Goal: Task Accomplishment & Management: Manage account settings

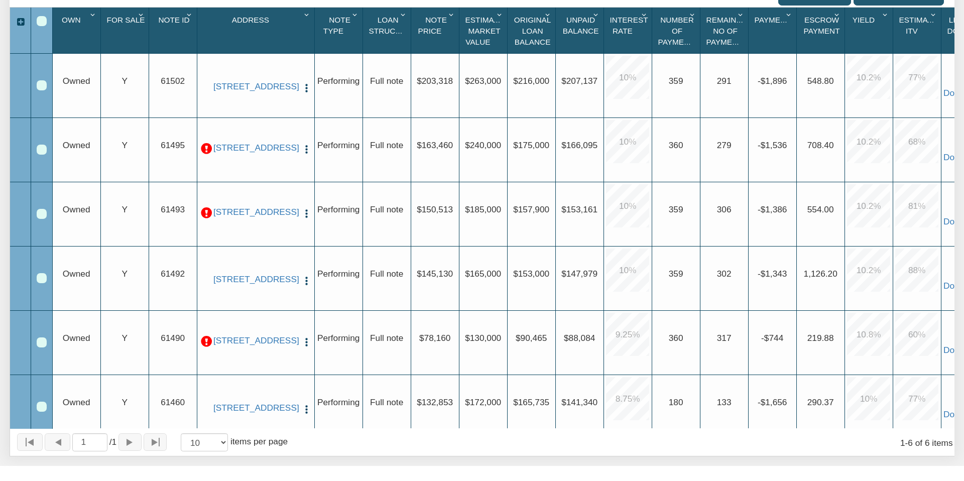
scroll to position [0, 4]
click at [254, 344] on link "[STREET_ADDRESS]" at bounding box center [251, 340] width 84 height 11
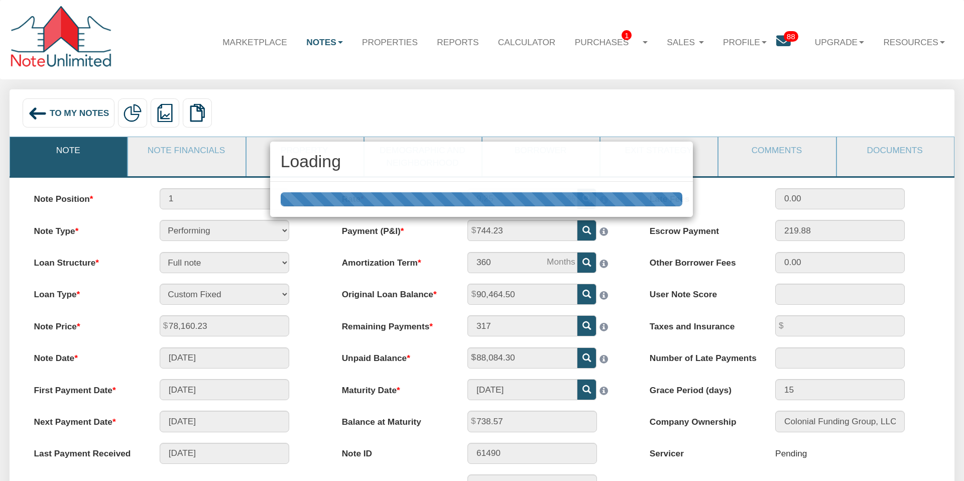
click at [782, 41] on div "Loading" at bounding box center [482, 240] width 964 height 481
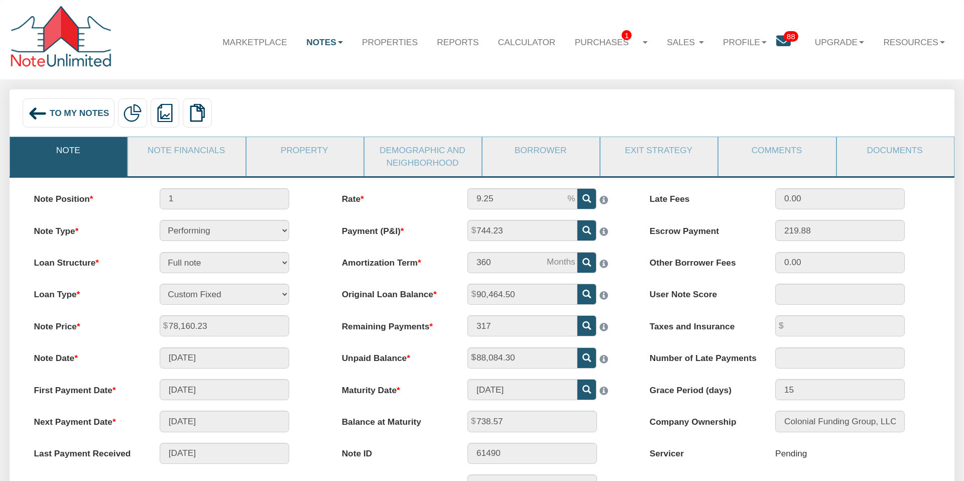
click at [782, 41] on icon at bounding box center [783, 41] width 15 height 15
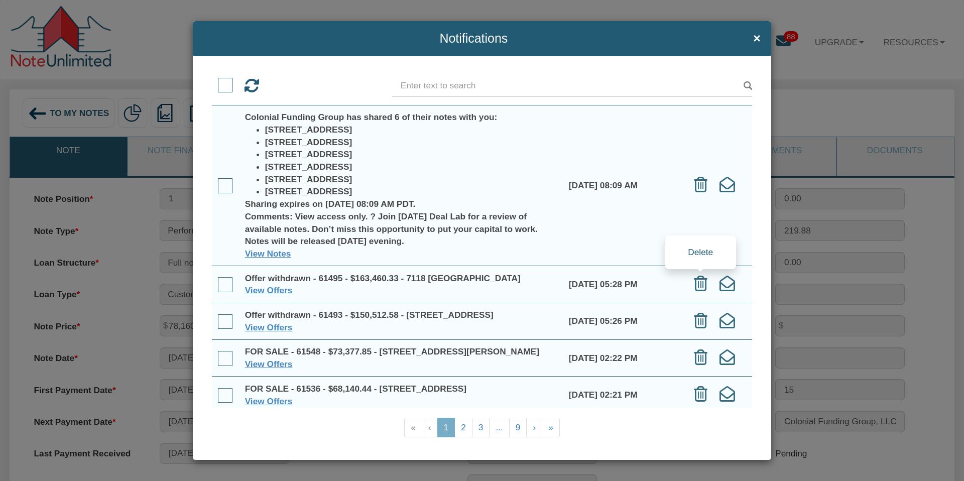
click at [700, 283] on icon at bounding box center [701, 284] width 14 height 16
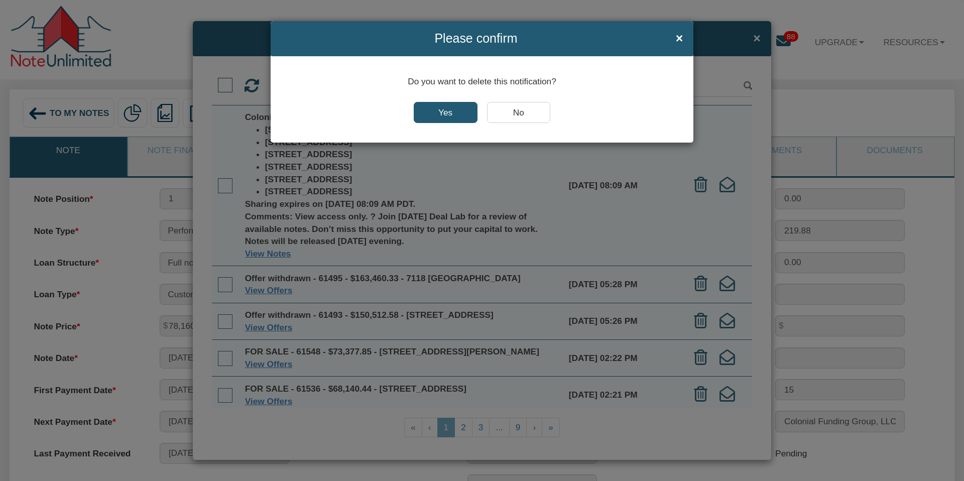
click at [439, 112] on input "Yes" at bounding box center [446, 112] width 64 height 21
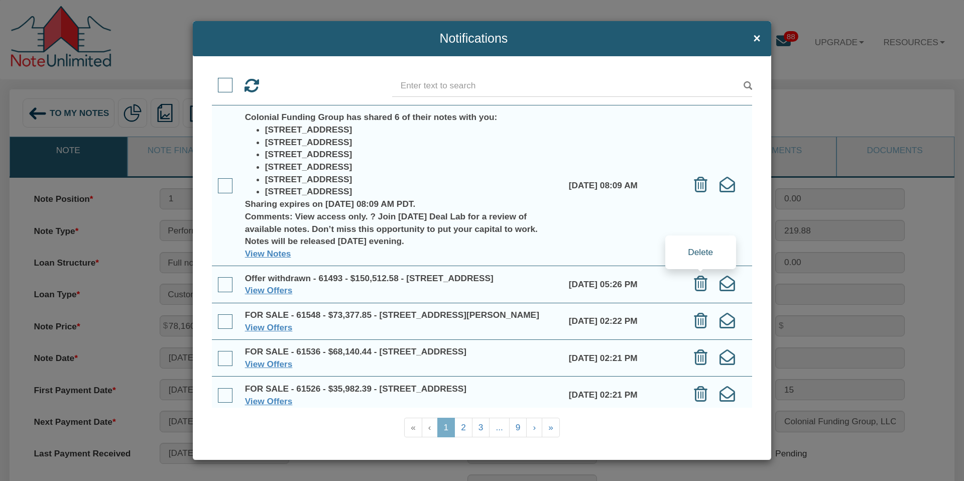
click at [700, 284] on icon at bounding box center [701, 284] width 14 height 16
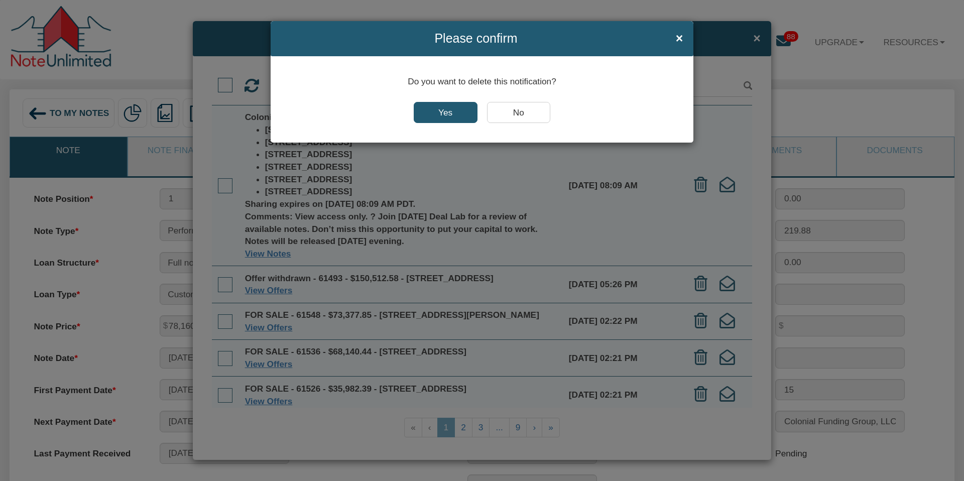
drag, startPoint x: 443, startPoint y: 112, endPoint x: 460, endPoint y: 124, distance: 21.0
click at [443, 112] on input "Yes" at bounding box center [446, 112] width 64 height 21
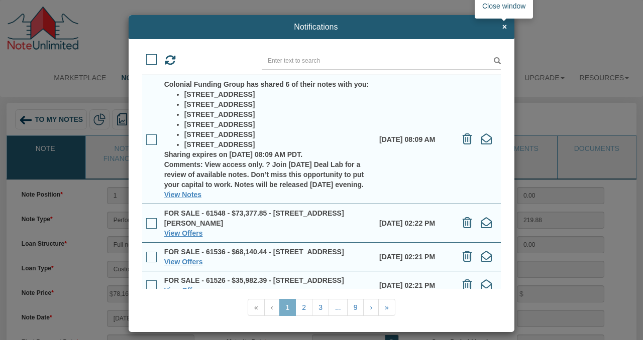
click at [505, 27] on span "×" at bounding box center [504, 27] width 5 height 9
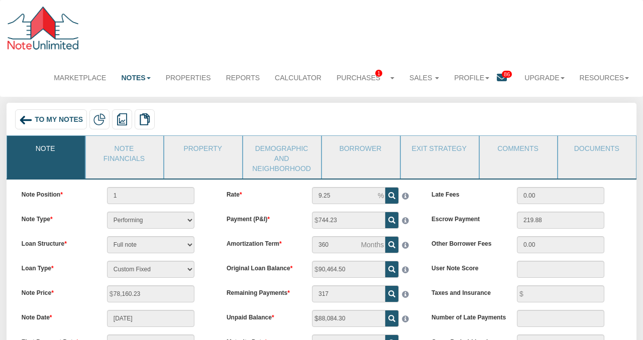
click at [501, 79] on icon at bounding box center [502, 78] width 10 height 10
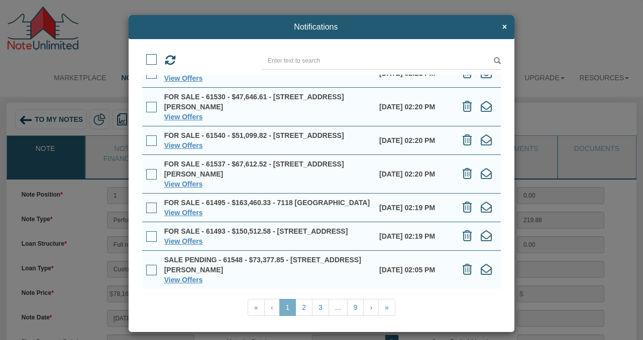
scroll to position [263, 0]
click at [387, 308] on link "»" at bounding box center [386, 307] width 17 height 17
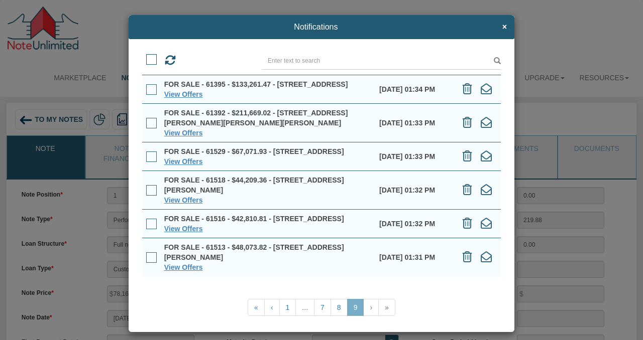
scroll to position [7, 0]
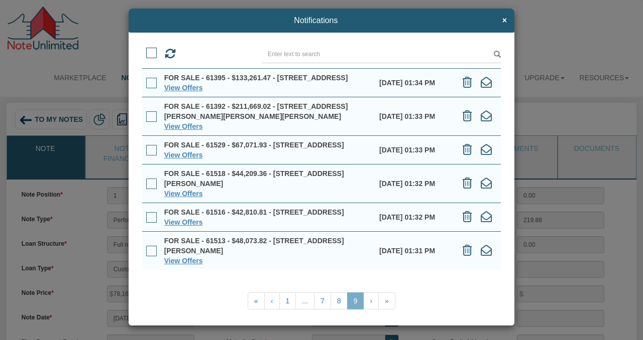
click at [150, 50] on span at bounding box center [151, 53] width 11 height 11
click at [146, 50] on input "checkbox" at bounding box center [146, 50] width 0 height 0
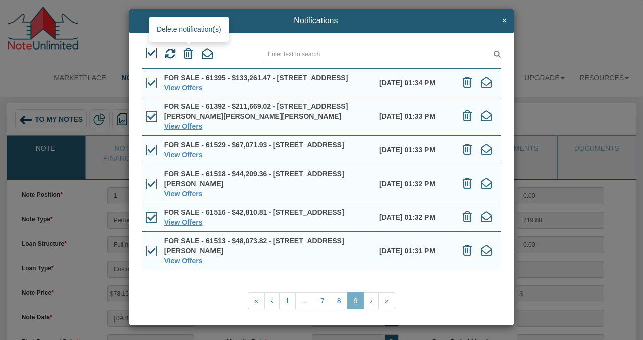
click at [188, 52] on icon at bounding box center [189, 53] width 10 height 11
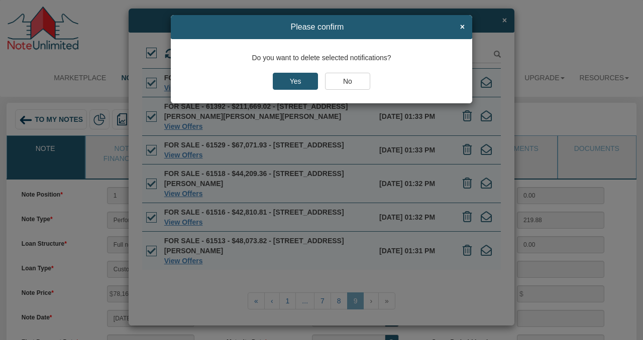
click at [290, 81] on input "Yes" at bounding box center [295, 81] width 45 height 17
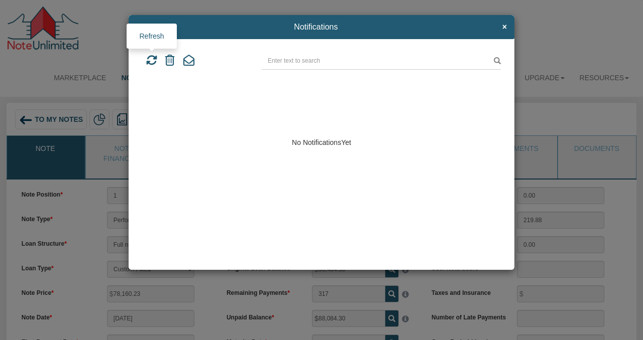
click at [151, 59] on icon at bounding box center [151, 60] width 11 height 11
click at [503, 29] on span "×" at bounding box center [504, 27] width 5 height 9
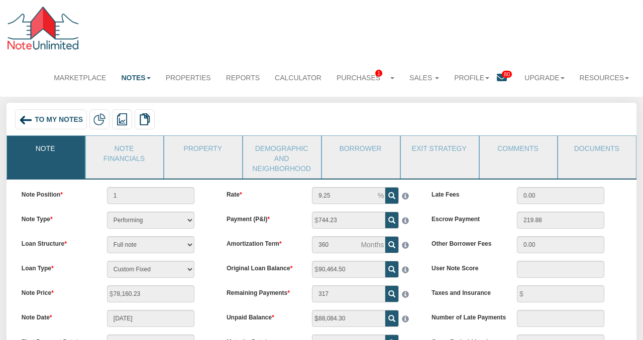
click at [500, 80] on icon at bounding box center [502, 78] width 10 height 10
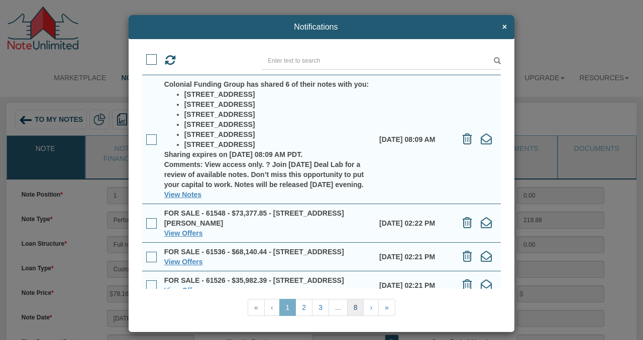
click at [354, 310] on link "8" at bounding box center [355, 307] width 17 height 17
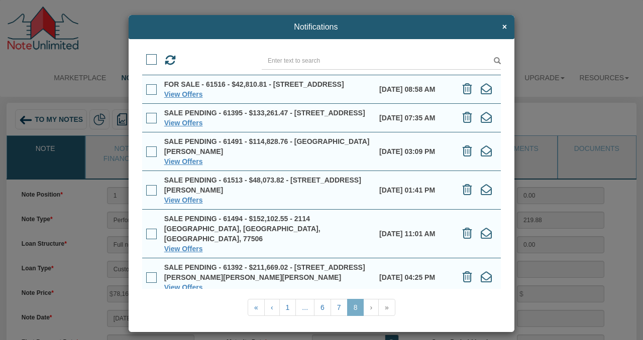
click at [152, 57] on span at bounding box center [151, 59] width 11 height 11
click at [146, 56] on input "checkbox" at bounding box center [146, 56] width 0 height 0
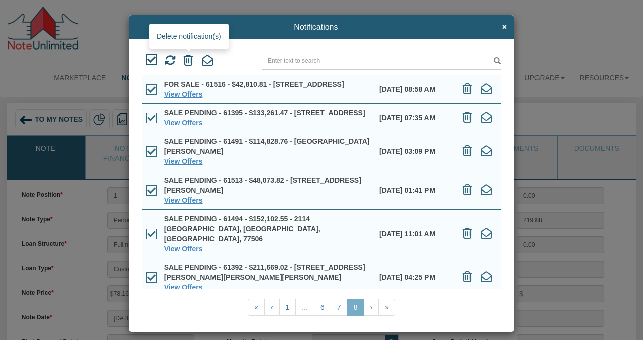
click at [187, 59] on icon at bounding box center [189, 60] width 10 height 11
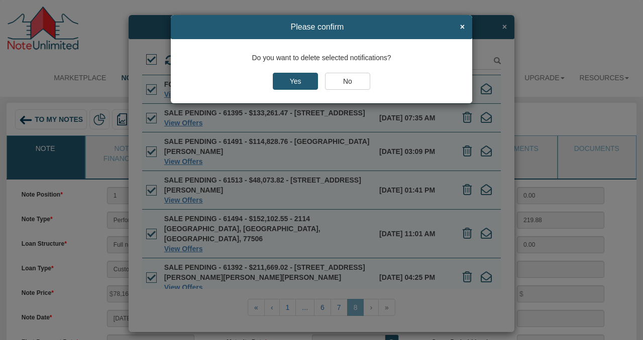
click at [293, 82] on input "Yes" at bounding box center [295, 81] width 45 height 17
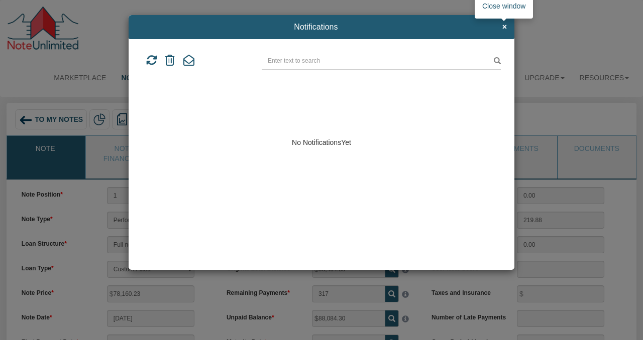
click at [504, 25] on span "×" at bounding box center [504, 27] width 5 height 9
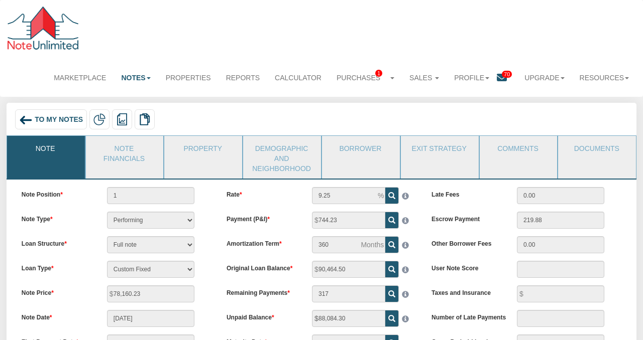
click at [499, 80] on icon at bounding box center [502, 78] width 10 height 10
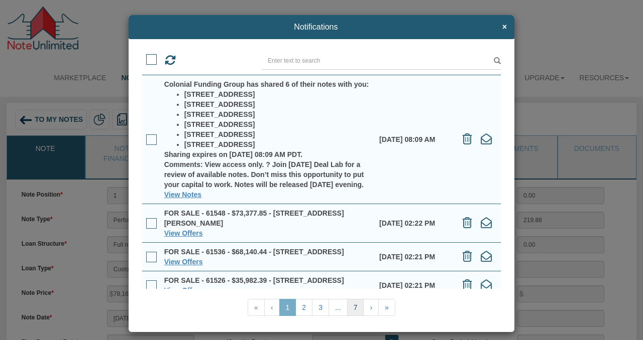
click at [358, 306] on link "7" at bounding box center [355, 307] width 17 height 17
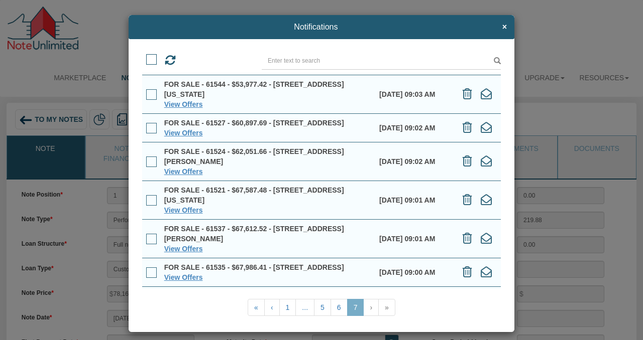
click at [152, 58] on span at bounding box center [151, 59] width 11 height 11
click at [146, 56] on input "checkbox" at bounding box center [146, 56] width 0 height 0
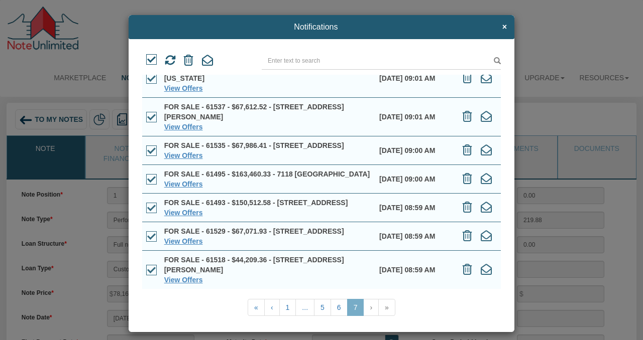
scroll to position [172, 0]
click at [188, 60] on icon at bounding box center [189, 60] width 10 height 11
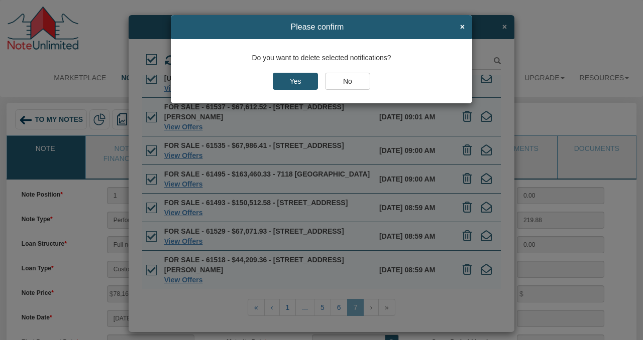
click at [295, 82] on input "Yes" at bounding box center [295, 81] width 45 height 17
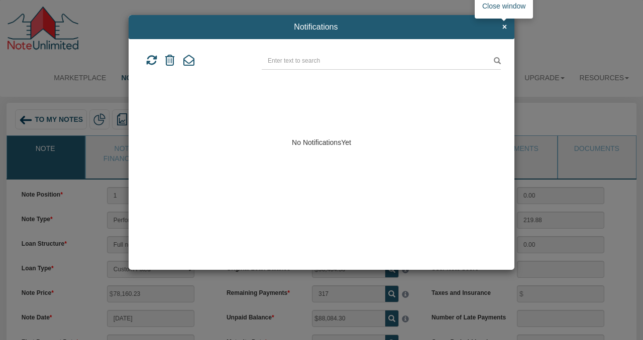
click at [502, 29] on span "×" at bounding box center [504, 27] width 5 height 9
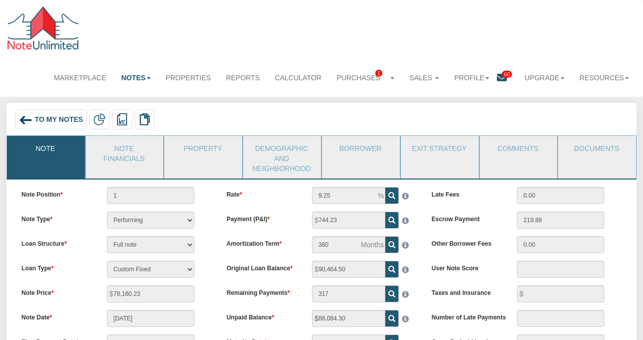
click at [500, 78] on icon at bounding box center [502, 78] width 10 height 10
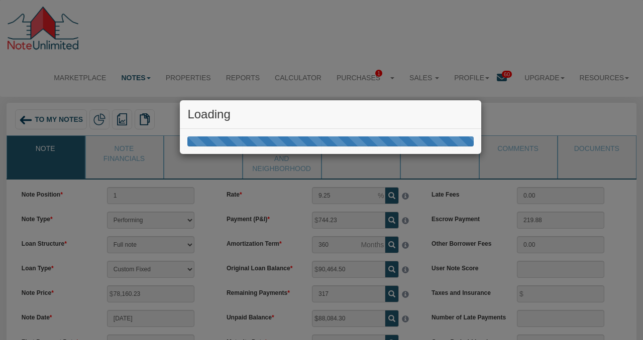
scroll to position [1, 0]
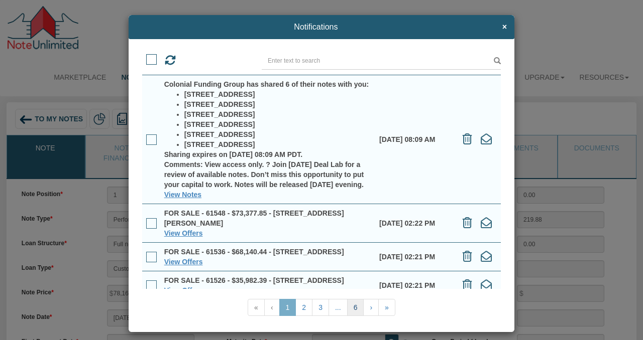
click at [356, 307] on link "6" at bounding box center [355, 307] width 17 height 17
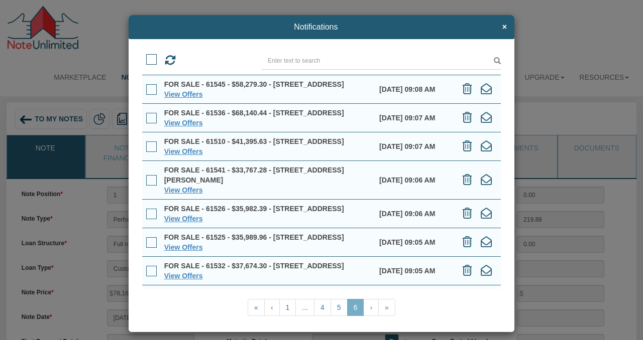
click at [152, 57] on span at bounding box center [151, 59] width 11 height 11
click at [146, 56] on input "checkbox" at bounding box center [146, 56] width 0 height 0
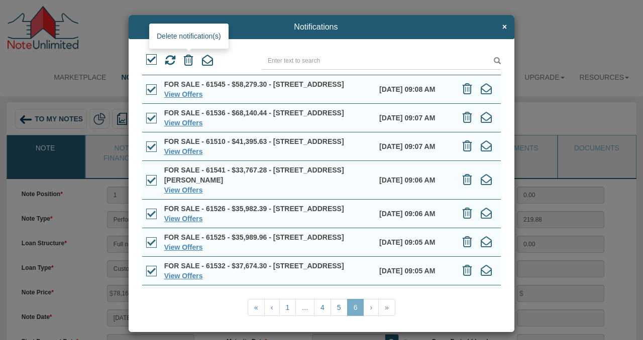
click at [189, 60] on icon at bounding box center [189, 60] width 10 height 11
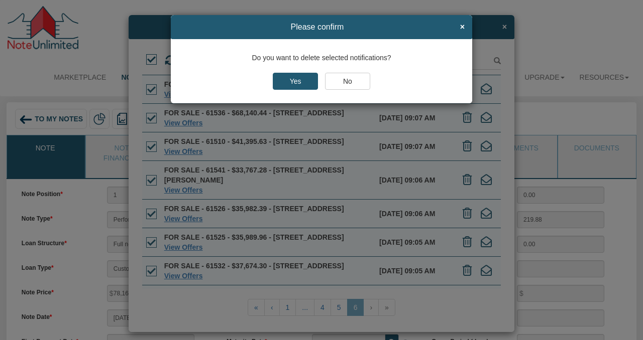
click at [296, 79] on input "Yes" at bounding box center [295, 81] width 45 height 17
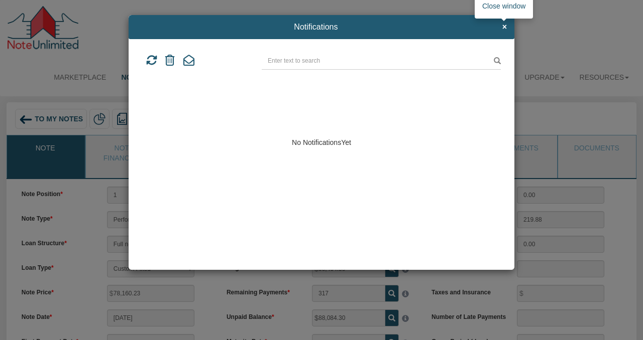
click at [503, 26] on span "×" at bounding box center [504, 27] width 5 height 9
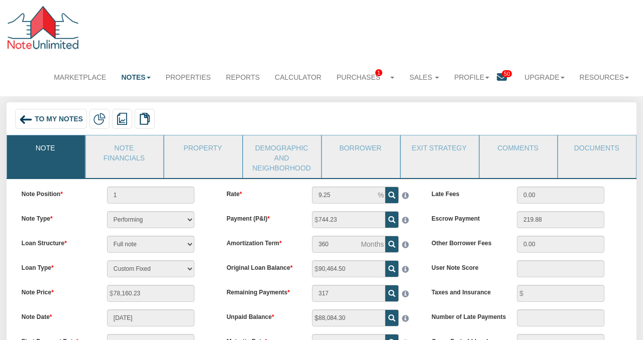
click at [498, 77] on icon at bounding box center [502, 77] width 10 height 10
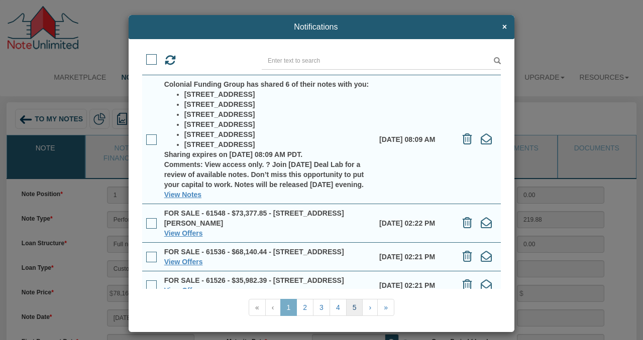
click at [353, 306] on link "5" at bounding box center [354, 307] width 17 height 17
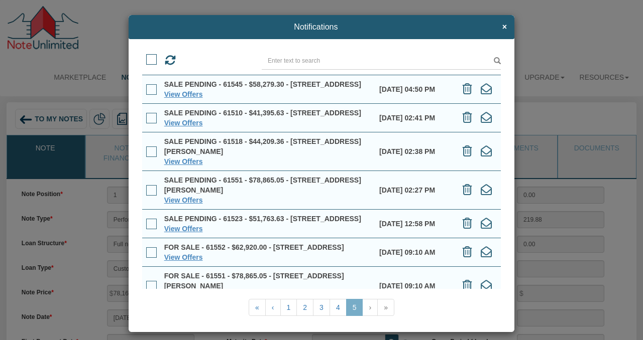
click at [149, 59] on span at bounding box center [151, 59] width 11 height 11
click at [146, 56] on input "checkbox" at bounding box center [146, 56] width 0 height 0
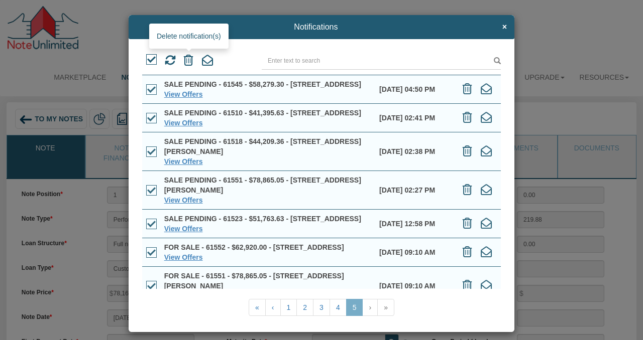
click at [188, 59] on icon at bounding box center [189, 60] width 10 height 11
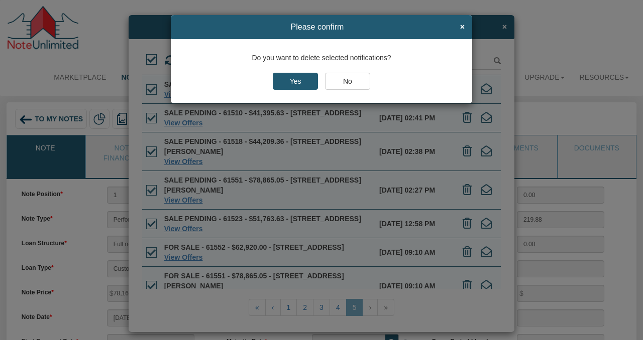
drag, startPoint x: 293, startPoint y: 80, endPoint x: 318, endPoint y: 79, distance: 24.6
click at [293, 80] on input "Yes" at bounding box center [295, 81] width 45 height 17
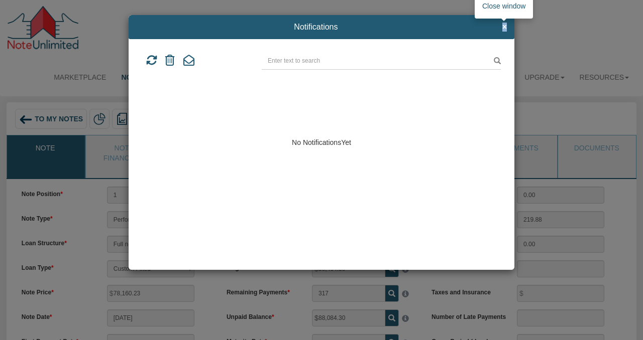
click at [504, 27] on span "×" at bounding box center [504, 27] width 5 height 9
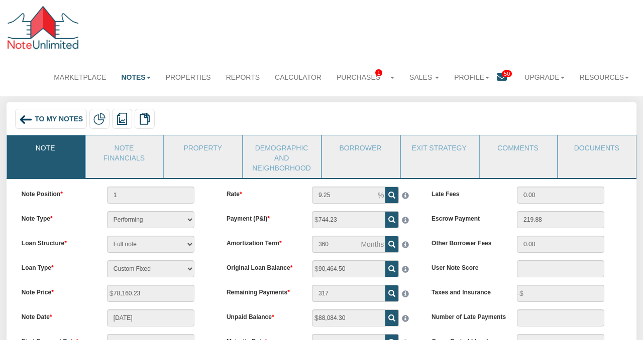
click at [499, 77] on icon at bounding box center [502, 77] width 10 height 10
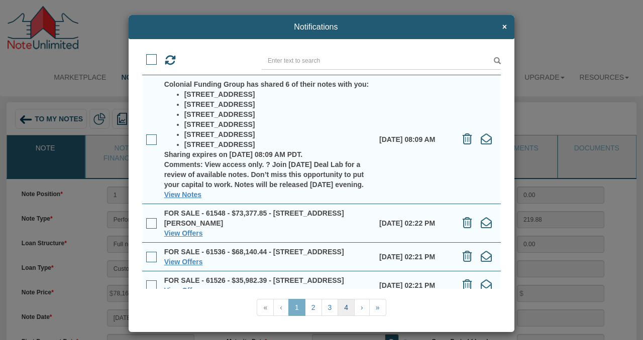
click at [345, 308] on link "4" at bounding box center [345, 307] width 17 height 17
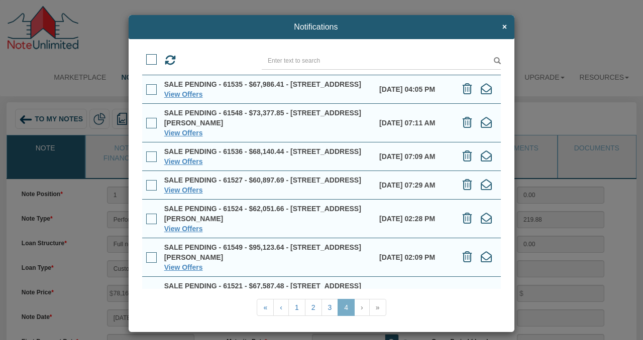
click at [151, 57] on span at bounding box center [151, 59] width 11 height 11
click at [146, 56] on input "checkbox" at bounding box center [146, 56] width 0 height 0
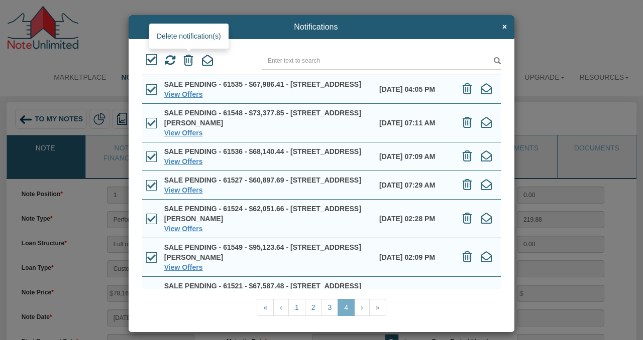
click at [187, 59] on icon at bounding box center [189, 60] width 10 height 11
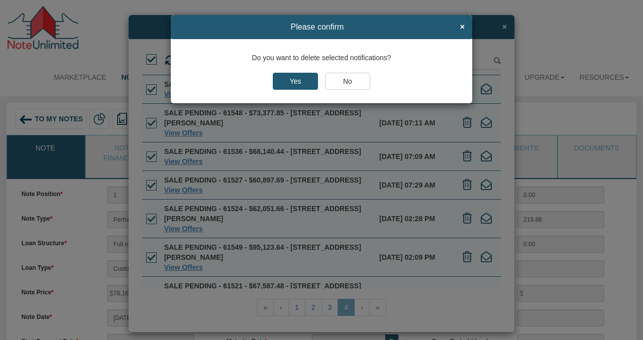
click at [300, 79] on input "Yes" at bounding box center [295, 81] width 45 height 17
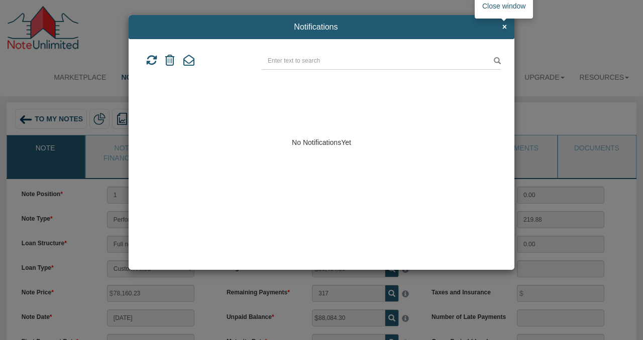
click at [503, 26] on span "×" at bounding box center [504, 27] width 5 height 9
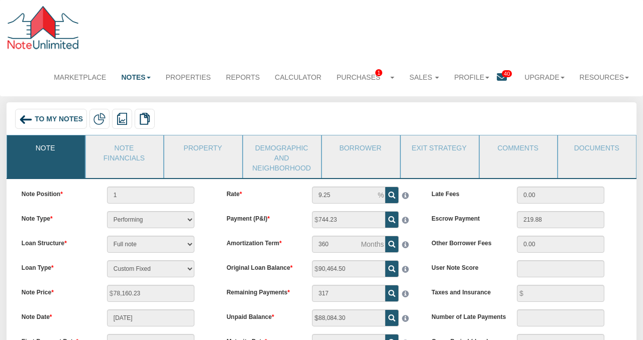
click at [500, 77] on icon at bounding box center [502, 77] width 10 height 10
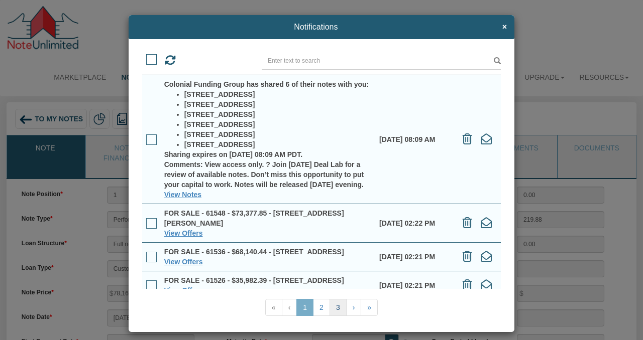
click at [338, 308] on link "3" at bounding box center [337, 307] width 17 height 17
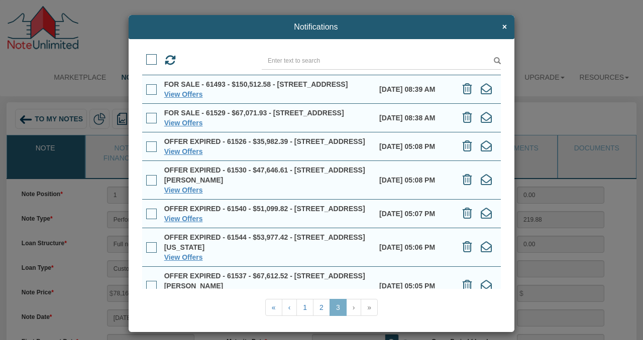
click at [151, 57] on span at bounding box center [151, 59] width 11 height 11
click at [146, 56] on input "checkbox" at bounding box center [146, 56] width 0 height 0
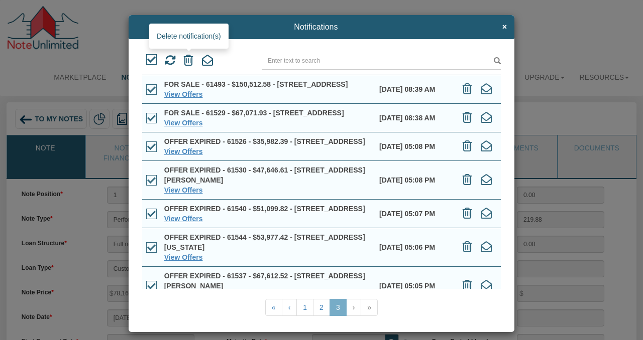
click at [187, 59] on icon at bounding box center [189, 60] width 10 height 11
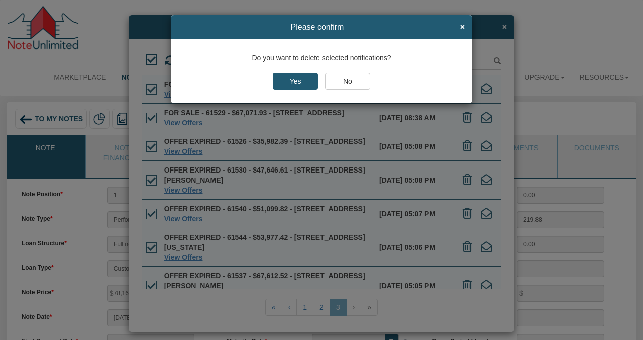
click at [294, 81] on input "Yes" at bounding box center [295, 81] width 45 height 17
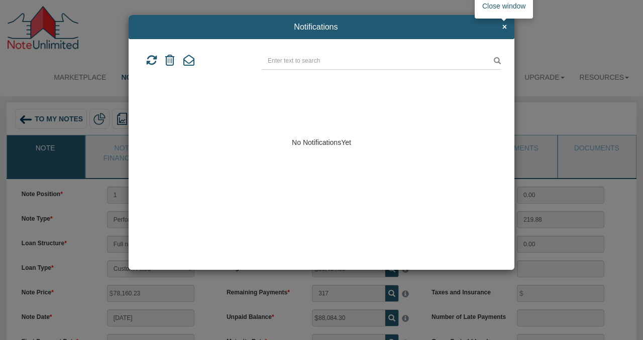
click at [505, 27] on span "×" at bounding box center [504, 27] width 5 height 9
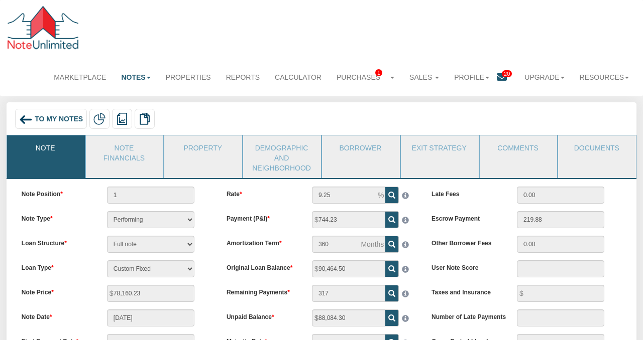
click at [498, 78] on icon at bounding box center [502, 77] width 10 height 10
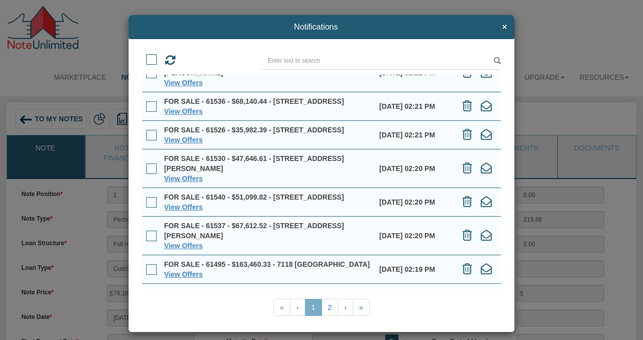
scroll to position [263, 0]
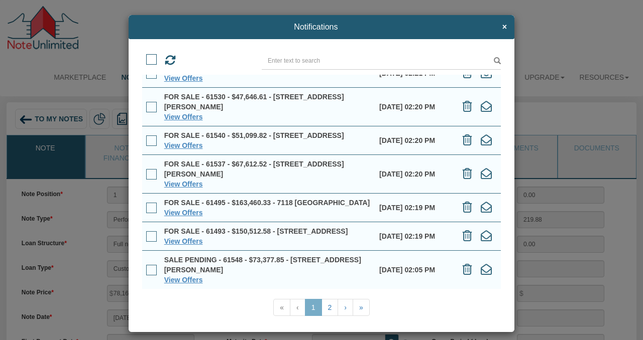
click at [154, 270] on span at bounding box center [151, 270] width 11 height 11
click at [146, 267] on input "checkbox" at bounding box center [146, 267] width 0 height 0
click at [152, 231] on span at bounding box center [151, 236] width 11 height 11
click at [146, 233] on input "checkbox" at bounding box center [146, 233] width 0 height 0
click at [151, 203] on span at bounding box center [151, 208] width 11 height 11
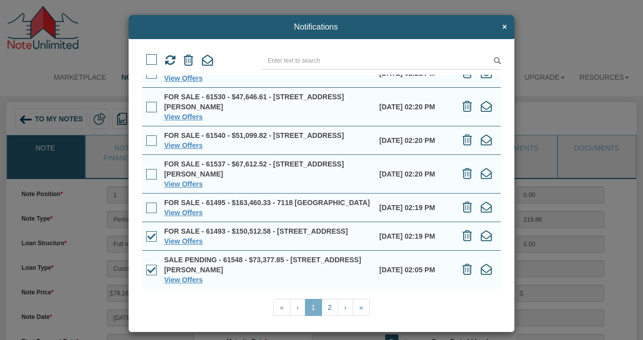
click at [146, 205] on input "checkbox" at bounding box center [146, 205] width 0 height 0
drag, startPoint x: 152, startPoint y: 153, endPoint x: 156, endPoint y: 157, distance: 5.7
click at [152, 169] on span at bounding box center [151, 174] width 11 height 11
click at [146, 171] on input "checkbox" at bounding box center [146, 171] width 0 height 0
click at [188, 60] on icon at bounding box center [189, 60] width 10 height 11
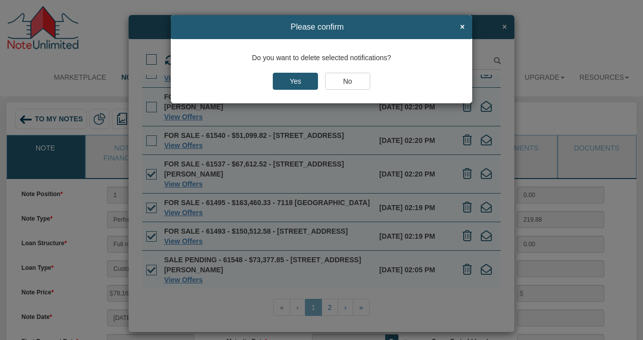
click at [292, 81] on input "Yes" at bounding box center [295, 81] width 45 height 17
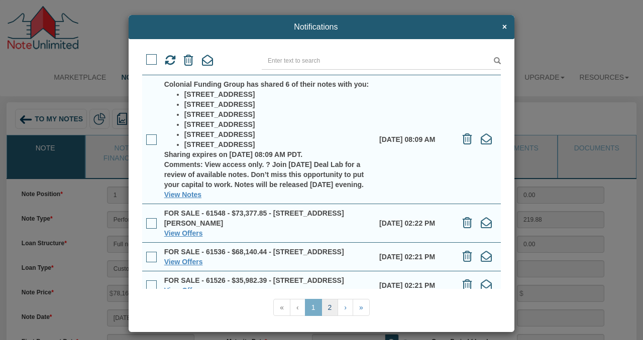
click at [329, 308] on link "2" at bounding box center [329, 307] width 17 height 17
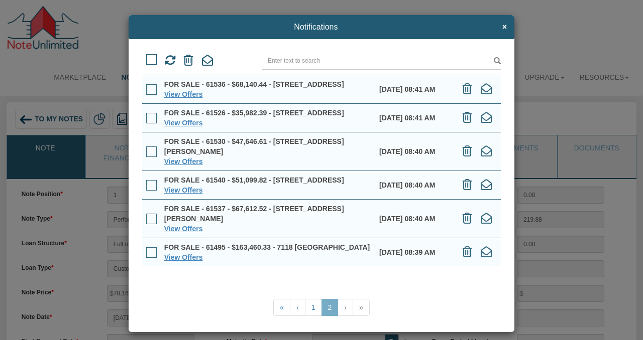
scroll to position [0, 0]
click at [152, 58] on span at bounding box center [151, 59] width 11 height 11
click at [146, 56] on input "checkbox" at bounding box center [146, 56] width 0 height 0
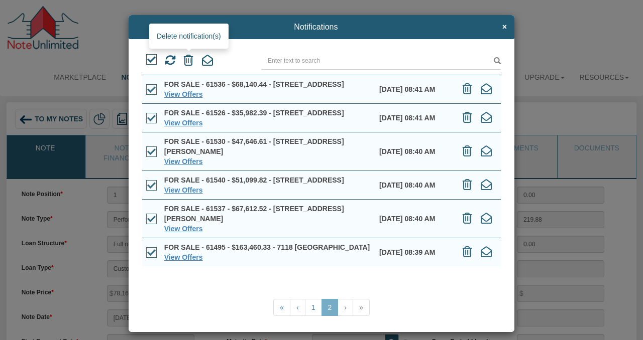
click at [190, 61] on icon at bounding box center [189, 60] width 10 height 11
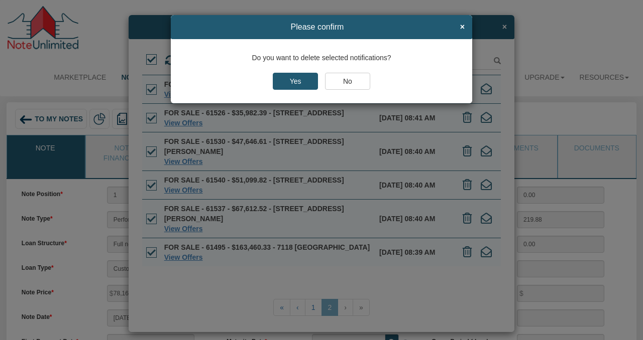
click at [296, 84] on input "Yes" at bounding box center [295, 81] width 45 height 17
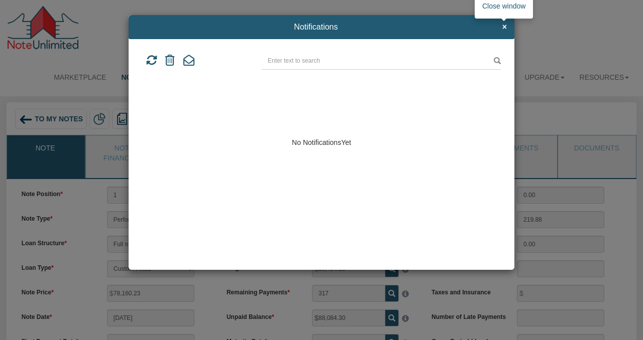
click at [504, 30] on span "×" at bounding box center [504, 27] width 5 height 9
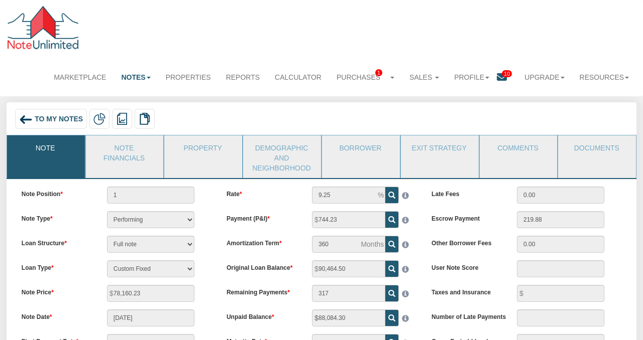
click at [503, 78] on icon at bounding box center [502, 77] width 10 height 10
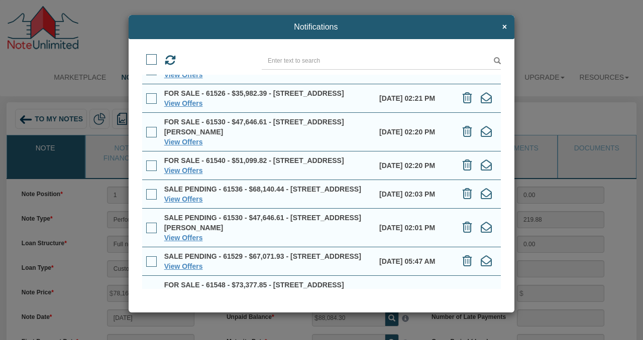
scroll to position [263, 0]
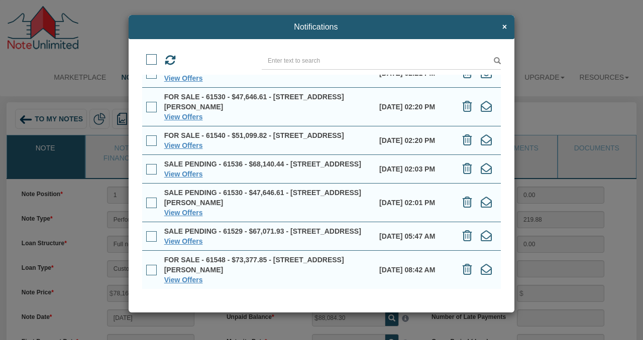
click at [154, 269] on span at bounding box center [151, 270] width 11 height 11
click at [146, 267] on input "checkbox" at bounding box center [146, 267] width 0 height 0
drag, startPoint x: 152, startPoint y: 271, endPoint x: 153, endPoint y: 244, distance: 27.7
click at [152, 271] on span at bounding box center [151, 270] width 11 height 11
click at [146, 267] on input "checkbox" at bounding box center [146, 267] width 0 height 0
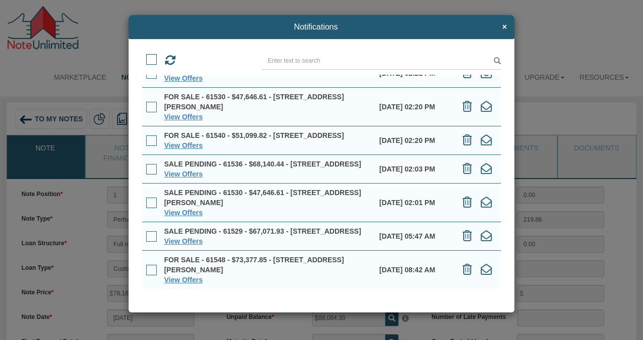
drag, startPoint x: 152, startPoint y: 233, endPoint x: 154, endPoint y: 239, distance: 6.5
click at [152, 233] on span at bounding box center [151, 236] width 11 height 11
click at [146, 233] on input "checkbox" at bounding box center [146, 233] width 0 height 0
drag, startPoint x: 153, startPoint y: 189, endPoint x: 158, endPoint y: 190, distance: 5.6
click at [153, 198] on span at bounding box center [151, 203] width 11 height 11
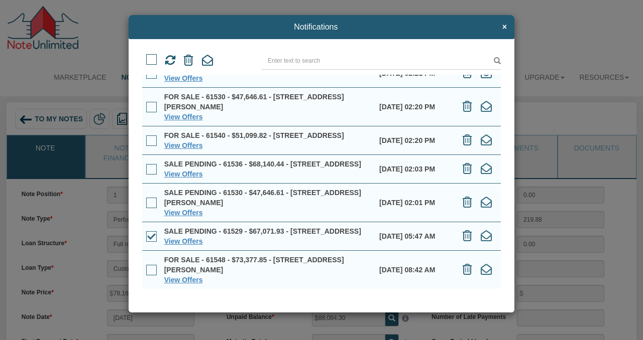
click at [146, 200] on input "checkbox" at bounding box center [146, 200] width 0 height 0
click at [153, 164] on span at bounding box center [151, 169] width 11 height 11
click at [146, 166] on input "checkbox" at bounding box center [146, 166] width 0 height 0
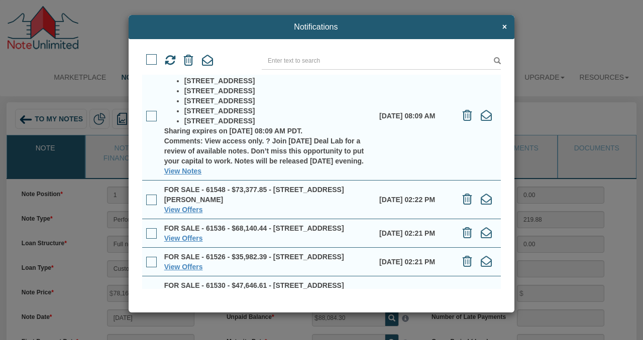
scroll to position [22, 0]
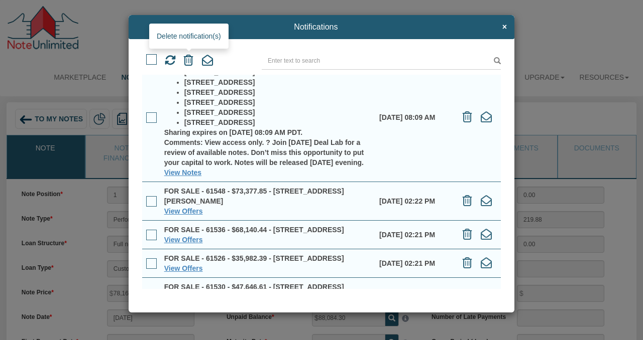
click at [188, 60] on icon at bounding box center [189, 60] width 10 height 11
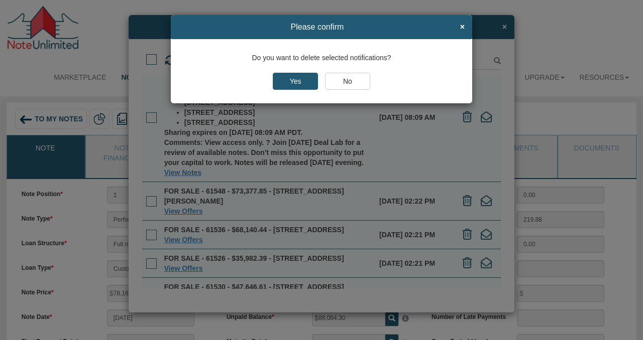
drag, startPoint x: 292, startPoint y: 82, endPoint x: 303, endPoint y: 85, distance: 11.4
click at [291, 82] on input "Yes" at bounding box center [295, 81] width 45 height 17
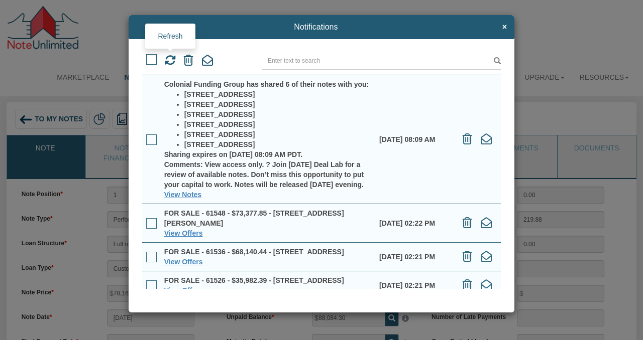
click at [172, 63] on icon at bounding box center [170, 60] width 11 height 11
drag, startPoint x: 504, startPoint y: 27, endPoint x: 434, endPoint y: 71, distance: 82.2
click at [503, 27] on span "×" at bounding box center [504, 27] width 5 height 9
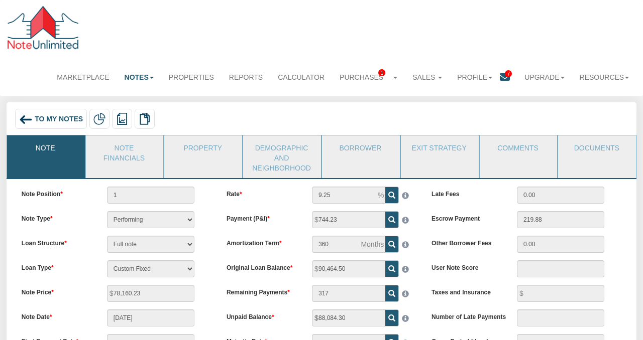
click at [51, 122] on span "To My Notes" at bounding box center [59, 119] width 48 height 8
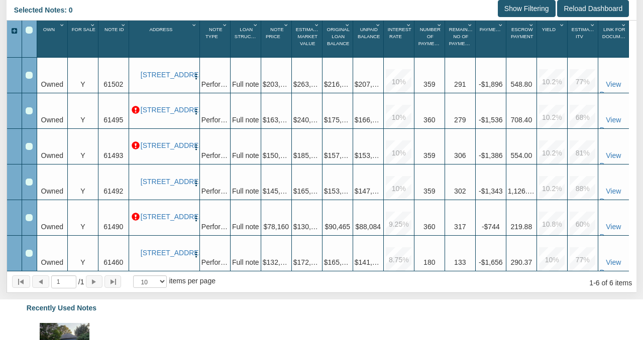
scroll to position [208, 0]
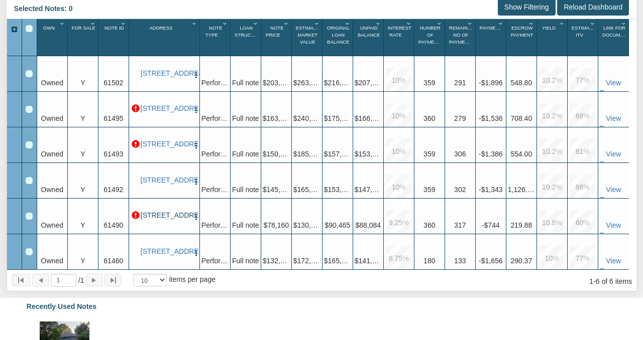
click at [161, 211] on link "[STREET_ADDRESS]" at bounding box center [165, 215] width 49 height 9
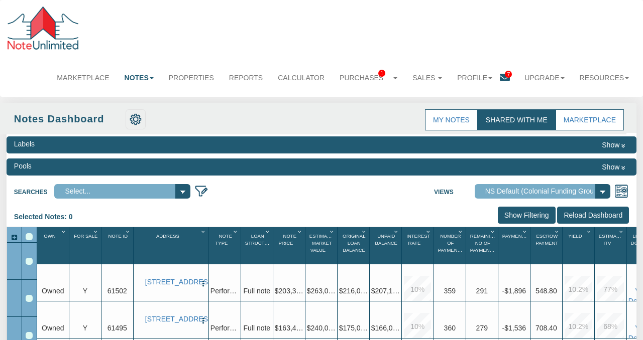
select select "316"
click at [504, 78] on icon at bounding box center [505, 78] width 10 height 10
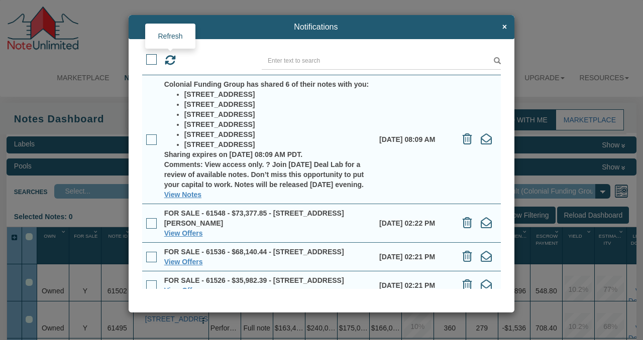
click at [171, 61] on icon at bounding box center [170, 60] width 11 height 11
